Goal: Information Seeking & Learning: Learn about a topic

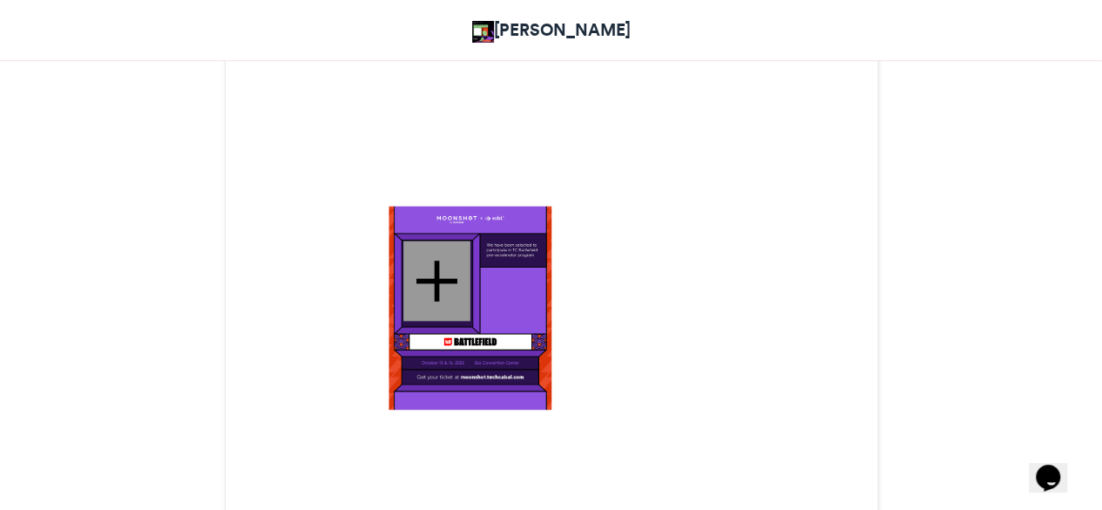
click at [442, 286] on div at bounding box center [436, 280] width 67 height 80
click at [432, 267] on div at bounding box center [436, 280] width 67 height 80
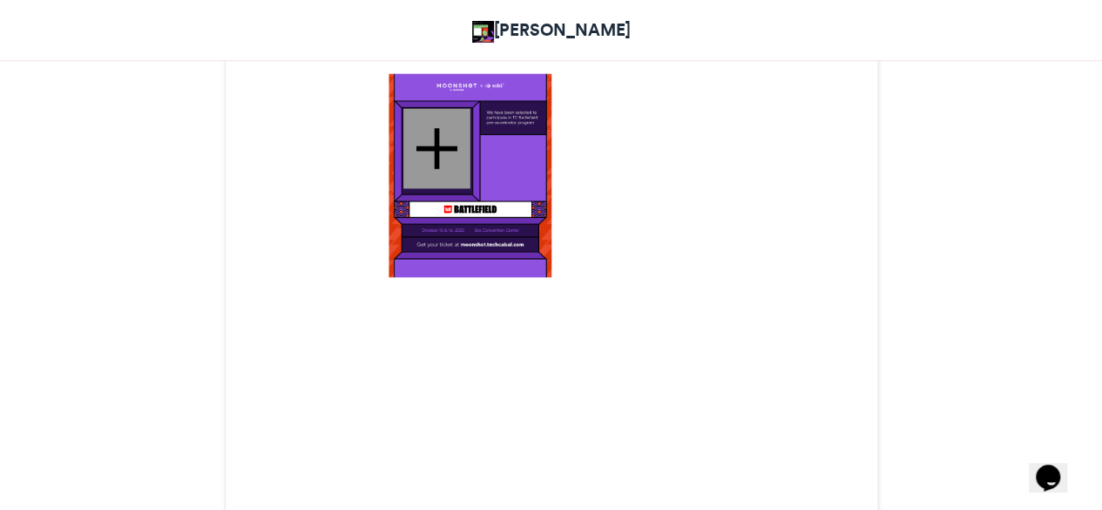
scroll to position [641, 0]
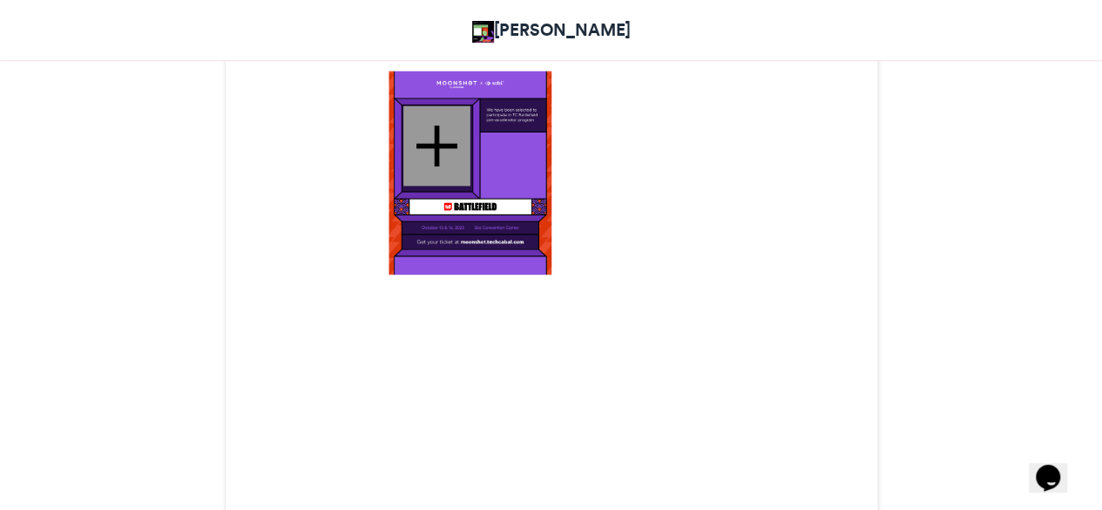
click at [415, 143] on div at bounding box center [436, 145] width 67 height 80
click at [439, 150] on div at bounding box center [436, 145] width 67 height 80
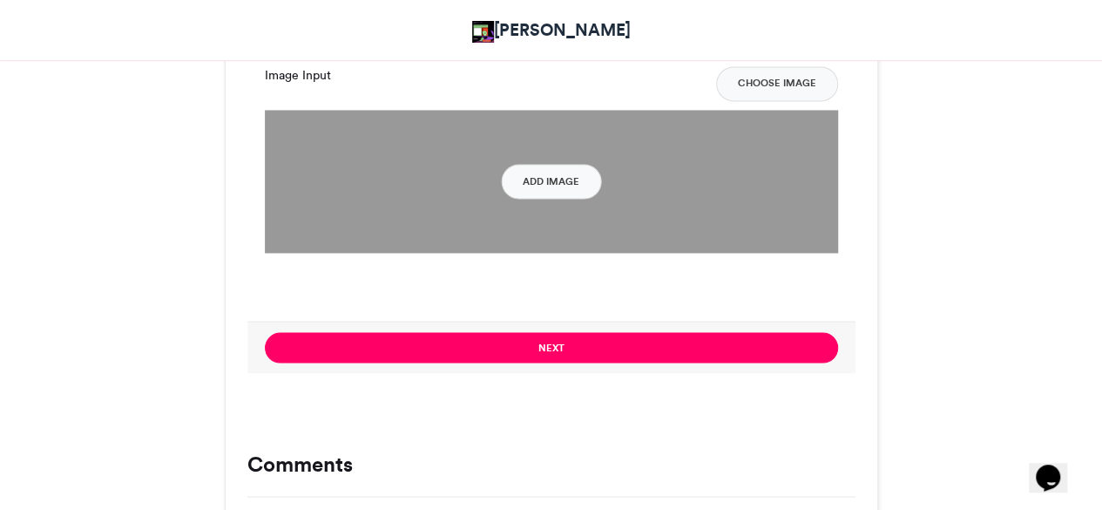
scroll to position [1354, 0]
